Goal: Navigation & Orientation: Find specific page/section

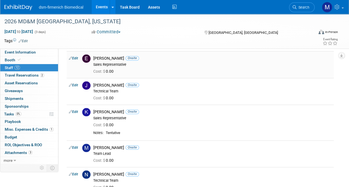
drag, startPoint x: 353, startPoint y: 45, endPoint x: 239, endPoint y: 71, distance: 116.3
click at [239, 71] on td "Elizabeth Clifton Onsite Sales Representative Cost: $ 0.00" at bounding box center [212, 64] width 243 height 27
drag, startPoint x: 352, startPoint y: 49, endPoint x: 237, endPoint y: 82, distance: 120.0
click at [237, 83] on div "Jayme Paullin Onsite Technical Team" at bounding box center [212, 88] width 238 height 11
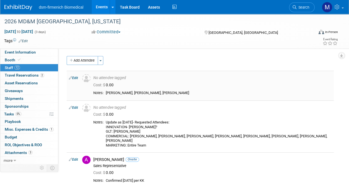
click at [76, 78] on link "Edit" at bounding box center [73, 78] width 9 height 4
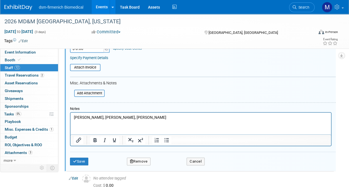
scroll to position [100, 0]
click at [135, 157] on button "Remove" at bounding box center [139, 161] width 24 height 8
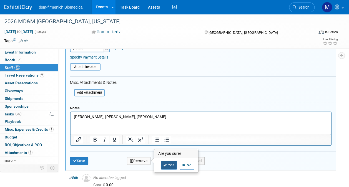
click at [168, 162] on link "Yes" at bounding box center [169, 165] width 16 height 9
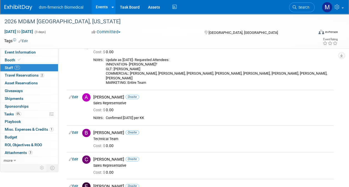
scroll to position [32, 0]
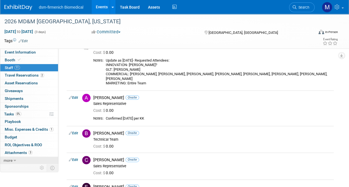
click at [11, 159] on span "more" at bounding box center [8, 160] width 9 height 4
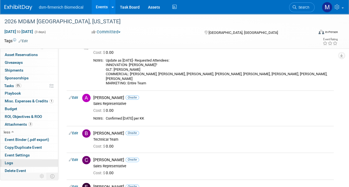
click at [10, 161] on span "Logs" at bounding box center [9, 163] width 8 height 4
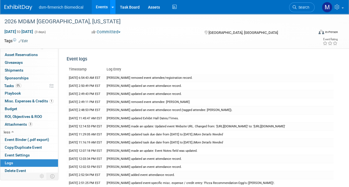
click at [113, 7] on icon at bounding box center [113, 8] width 2 height 4
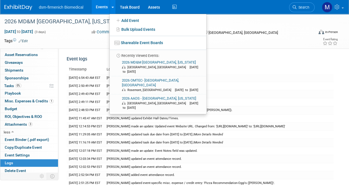
click at [15, 6] on img at bounding box center [18, 8] width 28 height 6
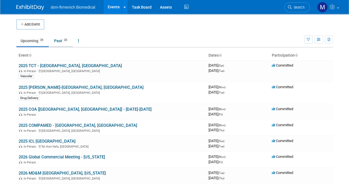
click at [59, 39] on link "Past 23" at bounding box center [61, 41] width 23 height 11
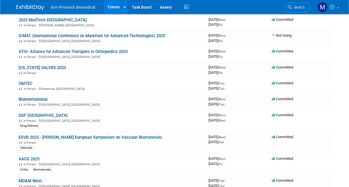
scroll to position [107, 0]
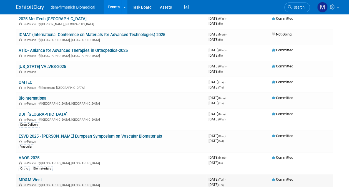
click at [33, 178] on link "MD&M West" at bounding box center [30, 179] width 23 height 5
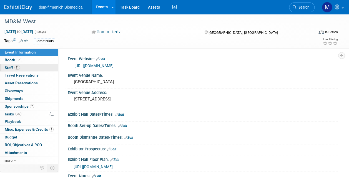
click at [7, 69] on span "Staff 11" at bounding box center [12, 68] width 15 height 4
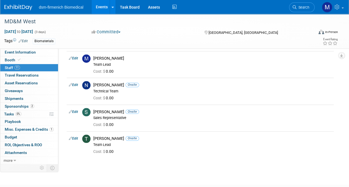
scroll to position [208, 0]
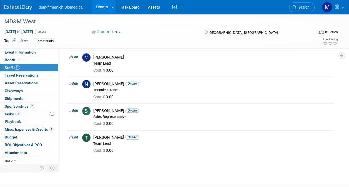
click at [21, 7] on img at bounding box center [18, 8] width 28 height 6
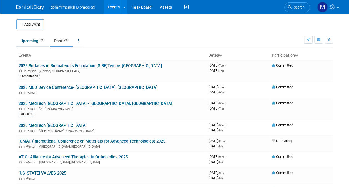
click at [29, 38] on link "Upcoming 25" at bounding box center [32, 41] width 32 height 11
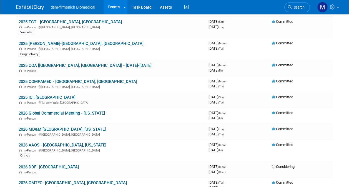
scroll to position [44, 0]
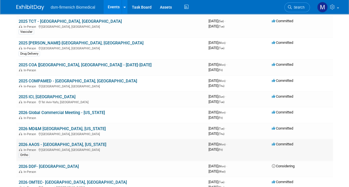
click at [27, 146] on link "2026 AAOS - [GEOGRAPHIC_DATA], [US_STATE]" at bounding box center [63, 144] width 88 height 5
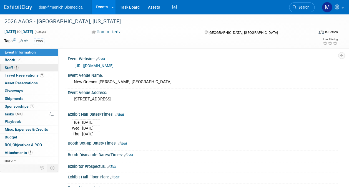
click at [11, 66] on span "Staff 7" at bounding box center [12, 68] width 14 height 4
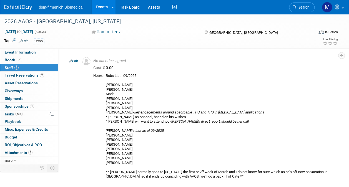
scroll to position [109, 0]
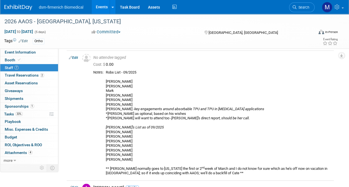
click at [99, 6] on link "Events" at bounding box center [102, 7] width 20 height 14
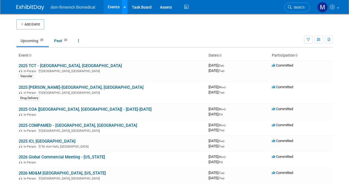
click at [122, 8] on link at bounding box center [125, 7] width 6 height 14
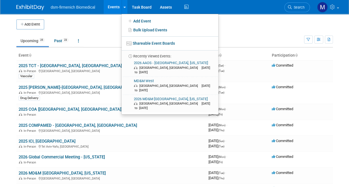
click at [111, 6] on link "Events" at bounding box center [114, 7] width 20 height 14
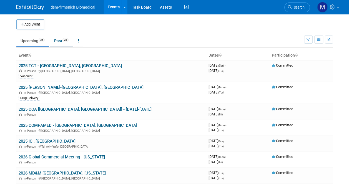
click at [59, 41] on link "Past 23" at bounding box center [61, 41] width 23 height 11
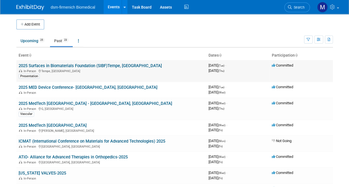
click at [43, 64] on link "2025 Surfaces in Biomaterials Foundation (SIBF)Tempe, [GEOGRAPHIC_DATA]" at bounding box center [90, 65] width 143 height 5
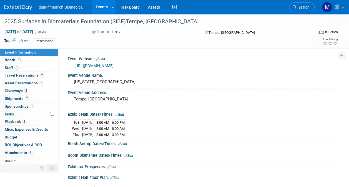
click at [106, 67] on link "[URL][DOMAIN_NAME]" at bounding box center [93, 66] width 39 height 4
